Goal: Task Accomplishment & Management: Manage account settings

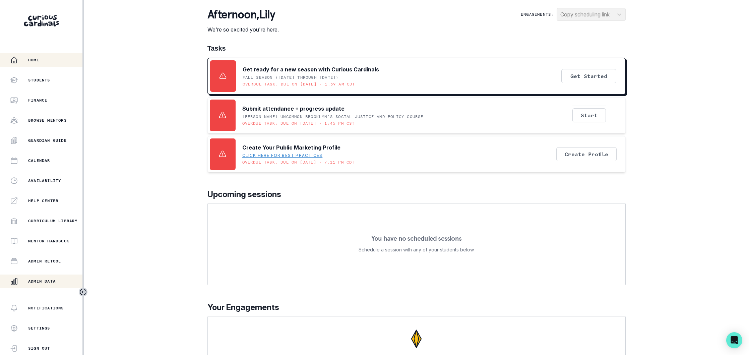
click at [47, 276] on button "Admin Data" at bounding box center [41, 281] width 82 height 13
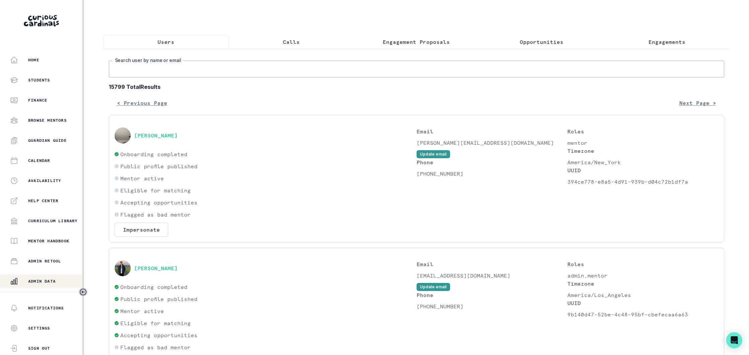
click at [228, 71] on input "Search user by name or email" at bounding box center [416, 69] width 615 height 17
paste input "[PERSON_NAME][EMAIL_ADDRESS][DOMAIN_NAME]"
type input "[PERSON_NAME][EMAIL_ADDRESS][DOMAIN_NAME]"
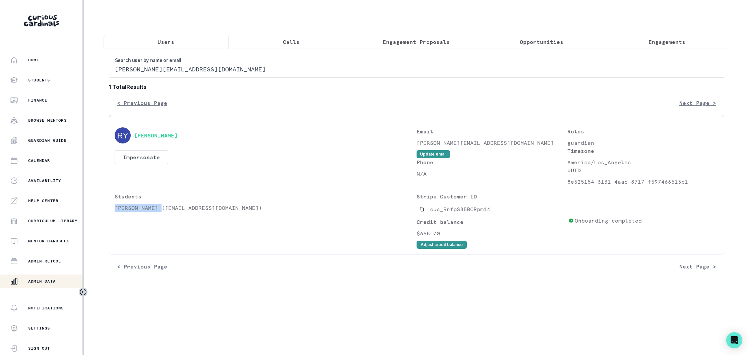
drag, startPoint x: 161, startPoint y: 207, endPoint x: 115, endPoint y: 209, distance: 45.9
click at [115, 209] on p "[PERSON_NAME] ([EMAIL_ADDRESS][DOMAIN_NAME])" at bounding box center [266, 208] width 302 height 8
copy p "[PERSON_NAME]"
click at [655, 41] on p "Engagements" at bounding box center [667, 42] width 37 height 8
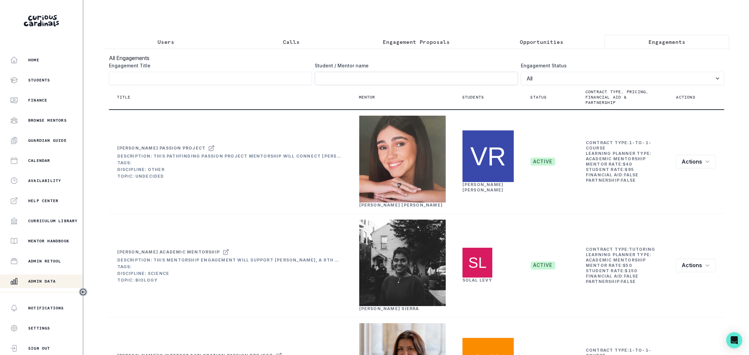
click at [376, 80] on input "Engagement Title" at bounding box center [416, 78] width 203 height 13
paste input "[PERSON_NAME]"
type input "[PERSON_NAME]"
click button "submit" at bounding box center [0, 0] width 0 height 0
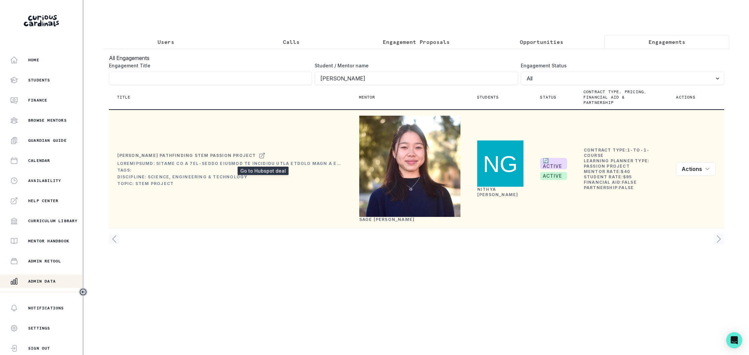
click at [263, 159] on icon at bounding box center [262, 156] width 7 height 8
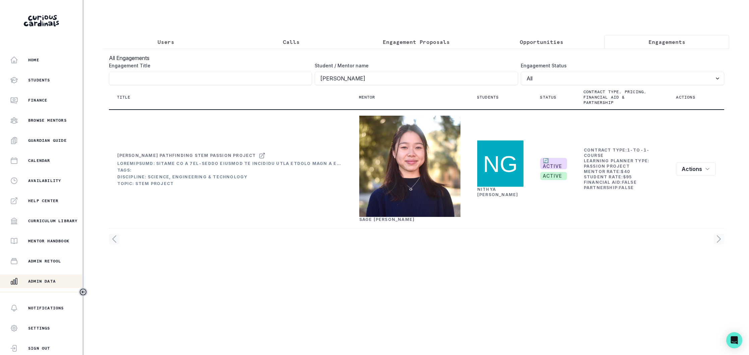
click at [165, 40] on p "Users" at bounding box center [166, 42] width 17 height 8
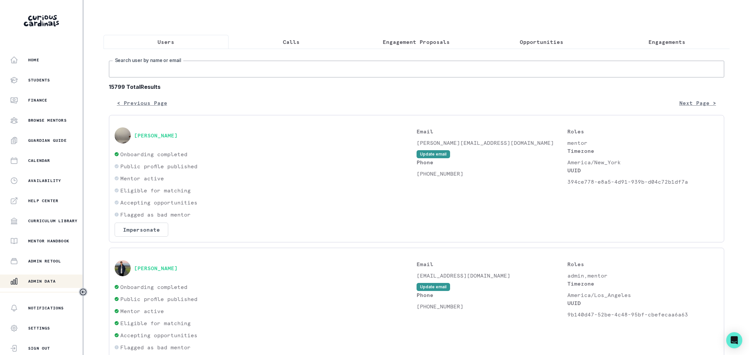
click at [183, 76] on input "Search user by name or email" at bounding box center [416, 69] width 615 height 17
paste input "[EMAIL_ADDRESS][DOMAIN_NAME]"
type input "[EMAIL_ADDRESS][DOMAIN_NAME]"
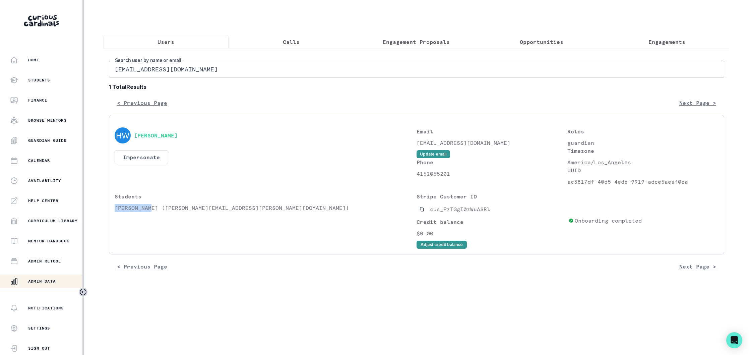
drag, startPoint x: 151, startPoint y: 208, endPoint x: 114, endPoint y: 209, distance: 36.9
click at [114, 209] on div "[PERSON_NAME] Impersonate Confirmation Are you sure? Impersonating means that w…" at bounding box center [416, 184] width 615 height 139
copy p "[PERSON_NAME]"
click at [667, 40] on p "Engagements" at bounding box center [667, 42] width 37 height 8
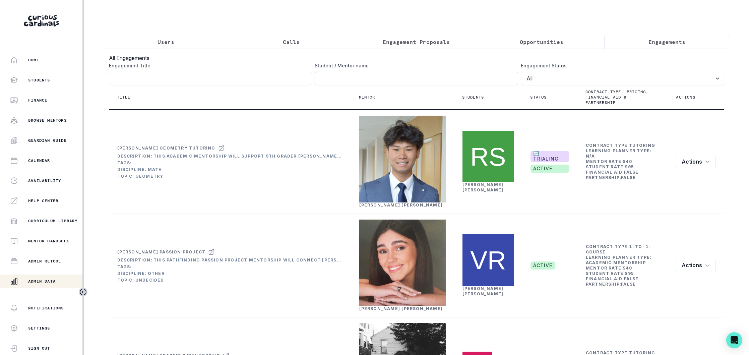
click at [338, 75] on input "Engagement Title" at bounding box center [416, 78] width 203 height 13
paste input "[PERSON_NAME]"
type input "[PERSON_NAME]"
click button "submit" at bounding box center [0, 0] width 0 height 0
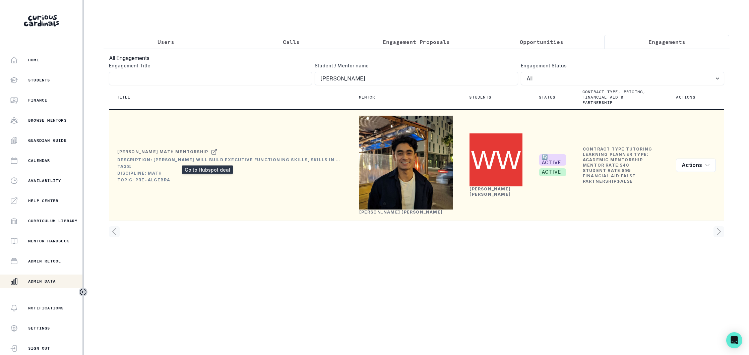
click at [211, 155] on icon at bounding box center [214, 152] width 7 height 8
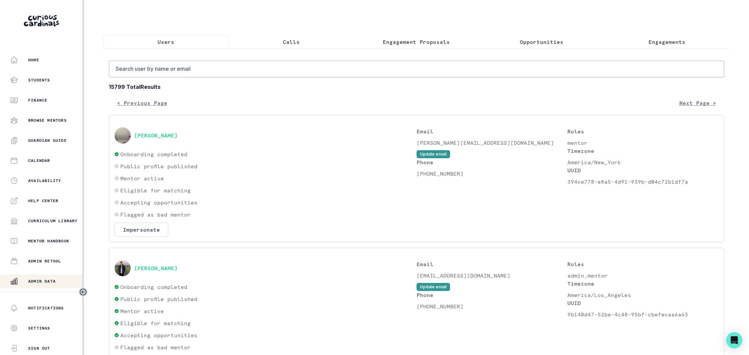
click at [168, 43] on p "Users" at bounding box center [166, 42] width 17 height 8
drag, startPoint x: 666, startPoint y: 38, endPoint x: 673, endPoint y: 41, distance: 7.8
click at [666, 38] on p "Engagements" at bounding box center [667, 42] width 37 height 8
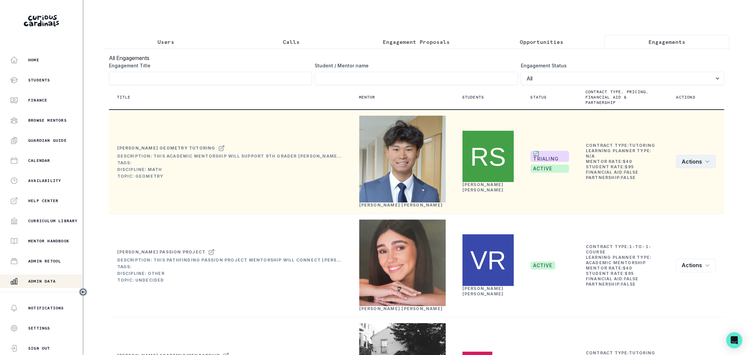
click at [707, 163] on icon "row menu" at bounding box center [707, 162] width 3 height 2
click at [659, 185] on button "Edit" at bounding box center [679, 184] width 74 height 11
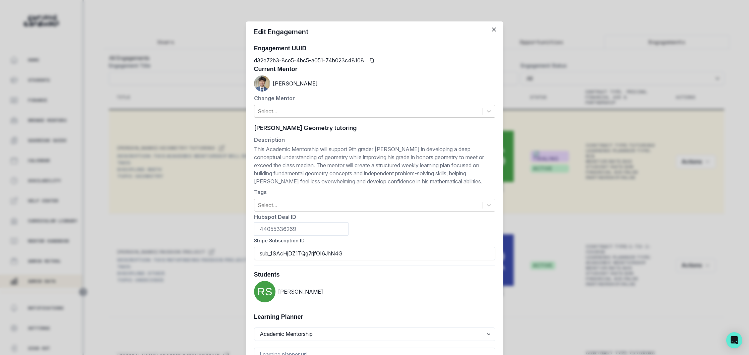
click at [333, 126] on div "[PERSON_NAME] Geometry tutoring [PERSON_NAME] Geometry tutoring" at bounding box center [374, 128] width 241 height 10
click at [350, 129] on input "[PERSON_NAME] Geometry tutoring" at bounding box center [374, 128] width 241 height 10
drag, startPoint x: 350, startPoint y: 129, endPoint x: 298, endPoint y: 128, distance: 52.0
click at [297, 129] on input "[PERSON_NAME] Geometry tutoring" at bounding box center [374, 128] width 241 height 10
paste input "Academic Mentorship"
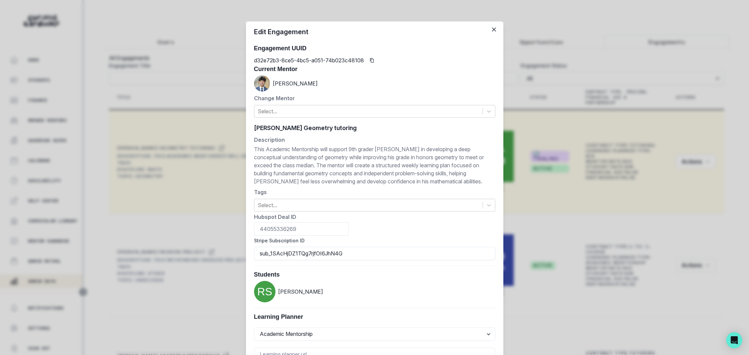
type input "[PERSON_NAME] Geometry Academic Mentorship"
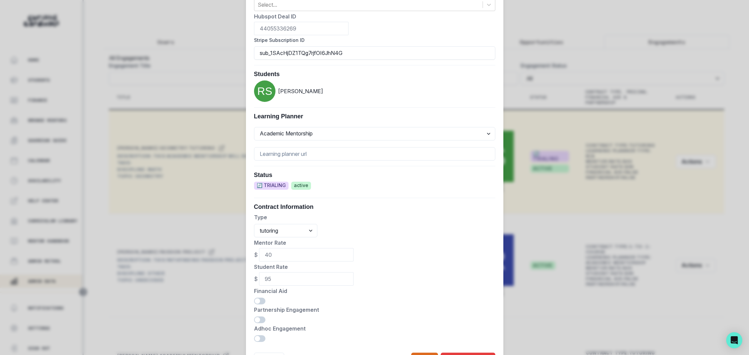
scroll to position [238, 0]
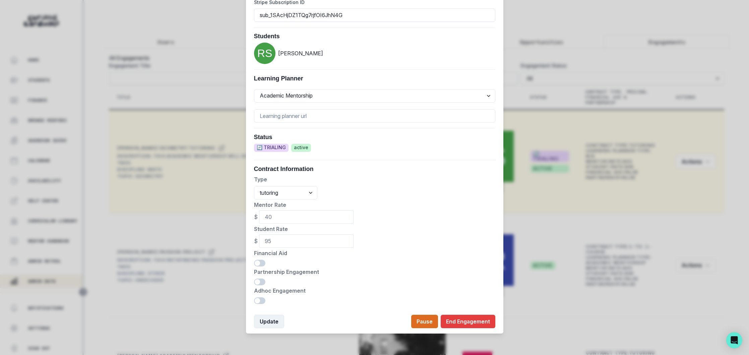
click at [266, 319] on button "Update" at bounding box center [269, 321] width 30 height 13
